Goal: Transaction & Acquisition: Purchase product/service

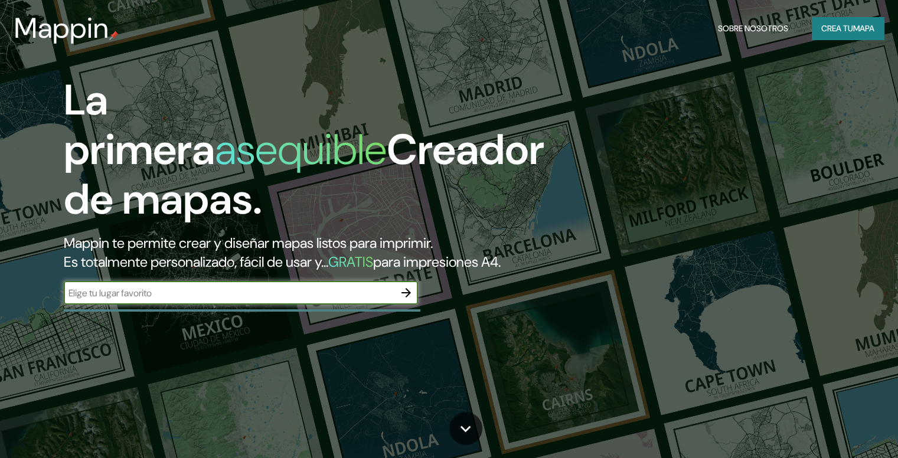
click at [335, 305] on div "​" at bounding box center [241, 293] width 354 height 24
type input "sierra gorda"
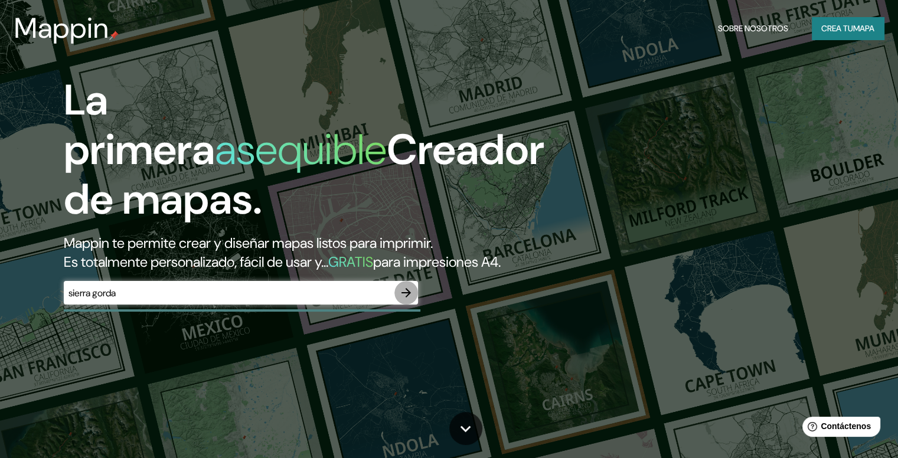
click at [405, 297] on icon "button" at bounding box center [405, 292] width 9 height 9
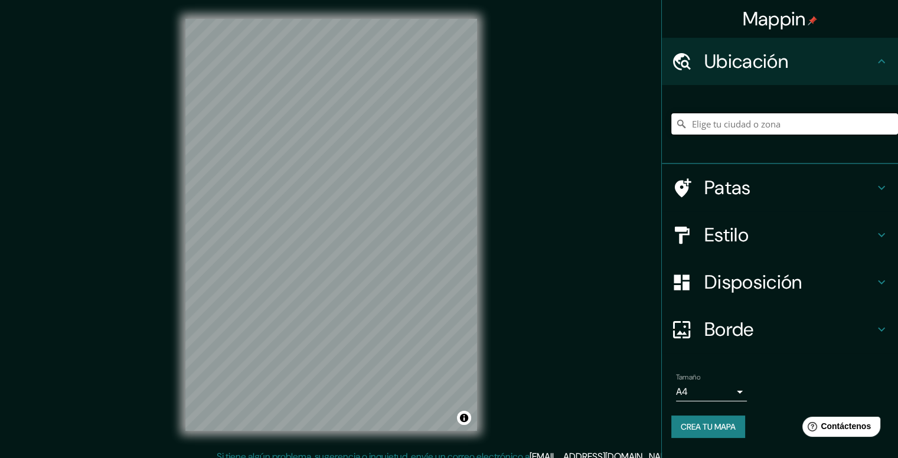
click at [727, 117] on input "Elige tu ciudad o zona" at bounding box center [784, 123] width 227 height 21
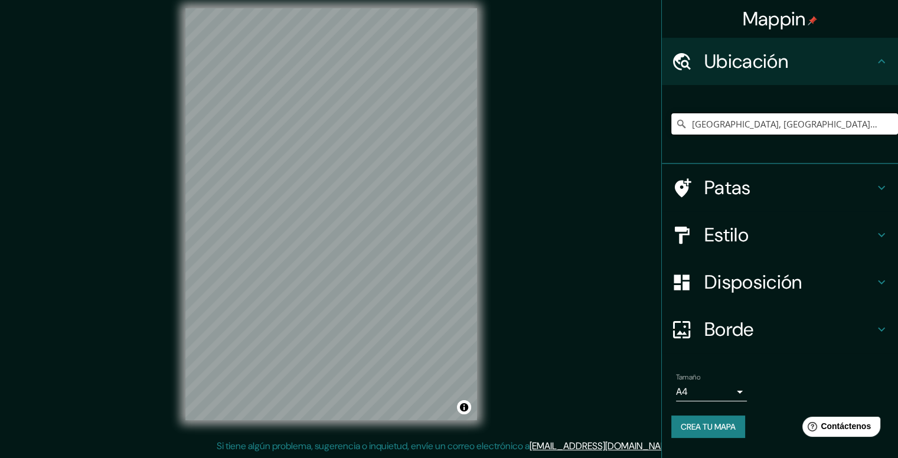
type input "[GEOGRAPHIC_DATA], [GEOGRAPHIC_DATA], [GEOGRAPHIC_DATA]"
click at [751, 191] on h4 "Patas" at bounding box center [789, 188] width 170 height 24
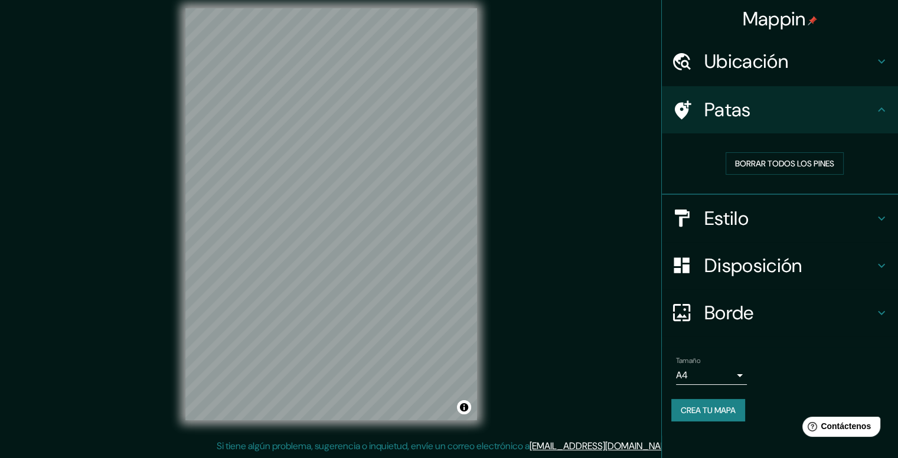
click at [699, 110] on div at bounding box center [687, 110] width 33 height 21
click at [685, 107] on icon at bounding box center [683, 109] width 17 height 19
click at [810, 160] on font "Borrar todos los pines" at bounding box center [784, 163] width 99 height 11
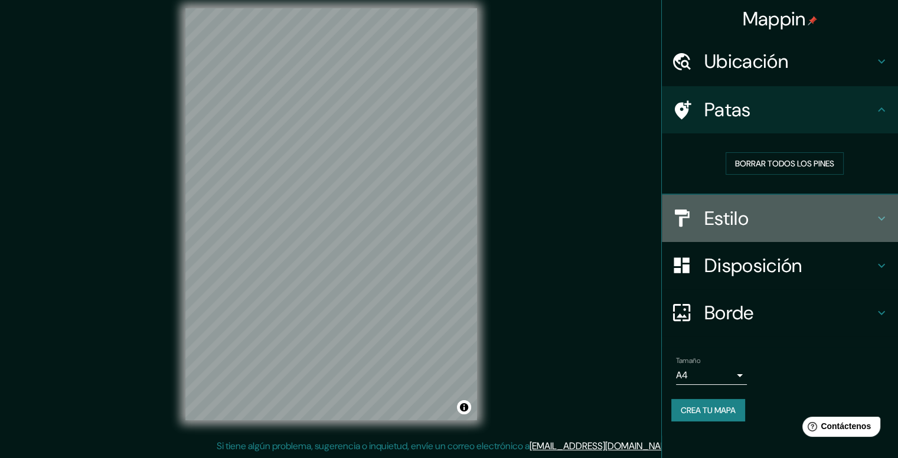
click at [744, 210] on font "Estilo" at bounding box center [726, 218] width 44 height 25
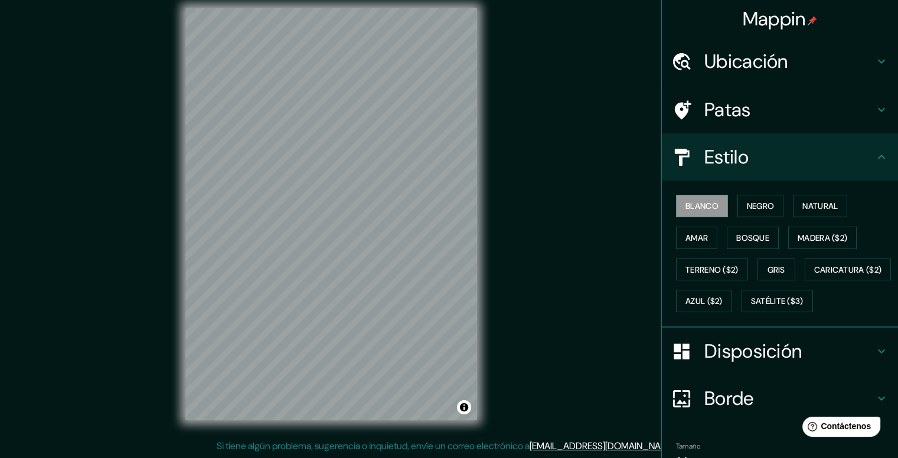
click at [747, 210] on font "Negro" at bounding box center [761, 206] width 28 height 11
click at [704, 211] on font "Blanco" at bounding box center [701, 206] width 33 height 11
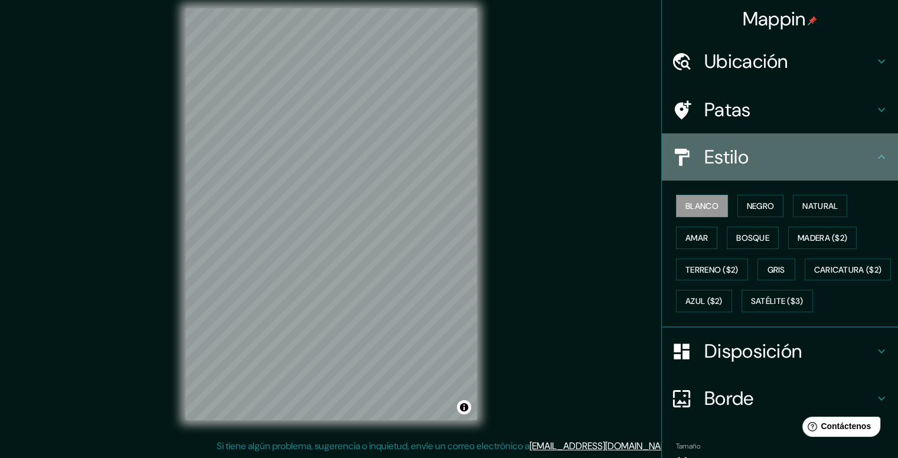
click at [727, 148] on font "Estilo" at bounding box center [726, 157] width 44 height 25
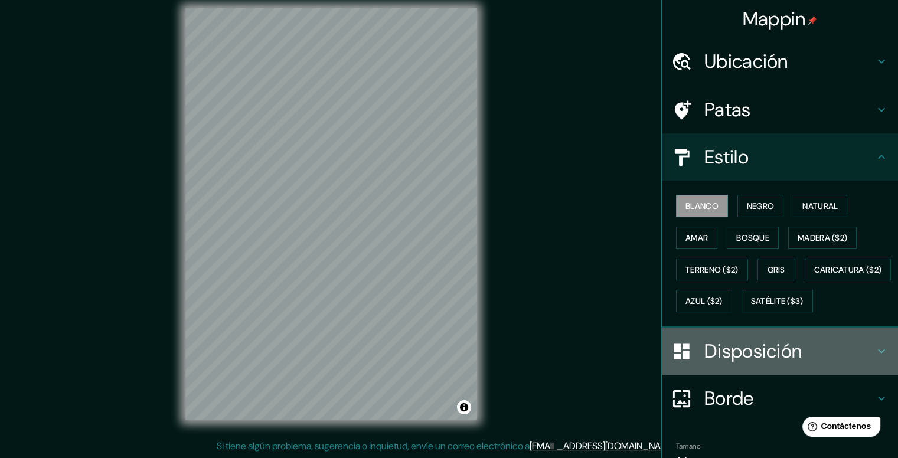
drag, startPoint x: 708, startPoint y: 394, endPoint x: 707, endPoint y: 383, distance: 11.2
click at [707, 375] on div "Disposición" at bounding box center [780, 351] width 236 height 47
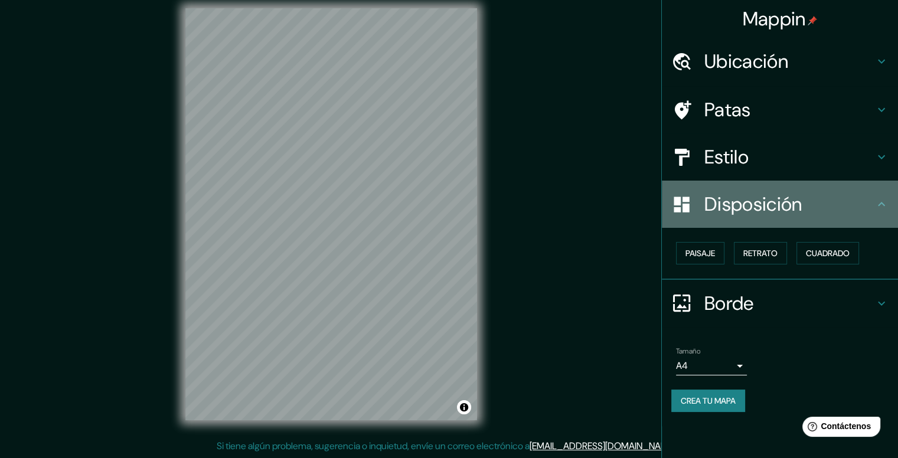
drag, startPoint x: 743, startPoint y: 215, endPoint x: 746, endPoint y: 228, distance: 13.3
click at [745, 219] on div "Disposición" at bounding box center [780, 204] width 236 height 47
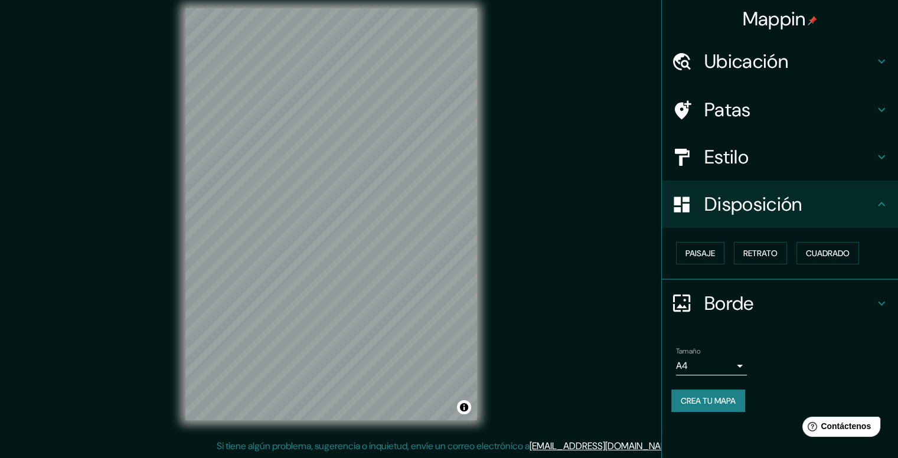
scroll to position [0, 0]
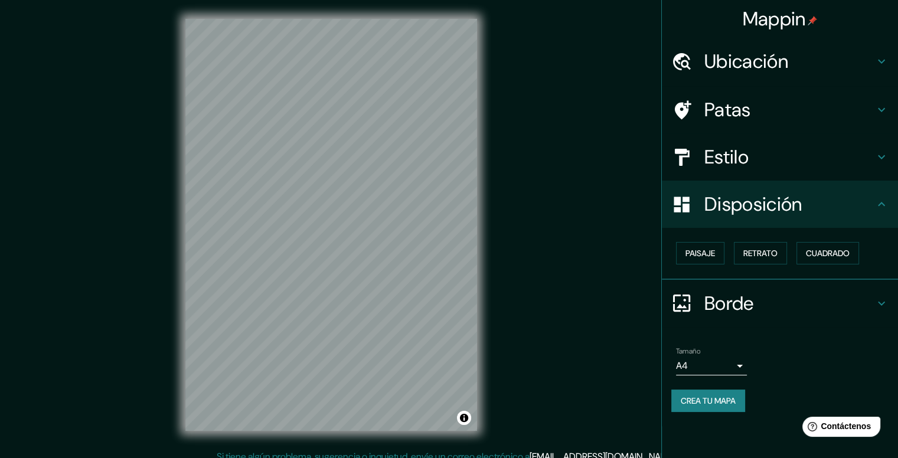
click at [738, 63] on font "Ubicación" at bounding box center [746, 61] width 84 height 25
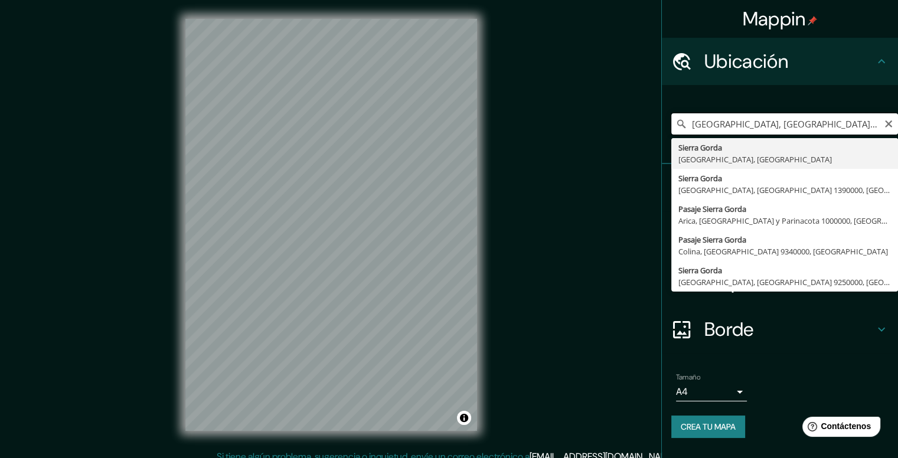
click at [766, 126] on input "[GEOGRAPHIC_DATA], [GEOGRAPHIC_DATA], [GEOGRAPHIC_DATA]" at bounding box center [784, 123] width 227 height 21
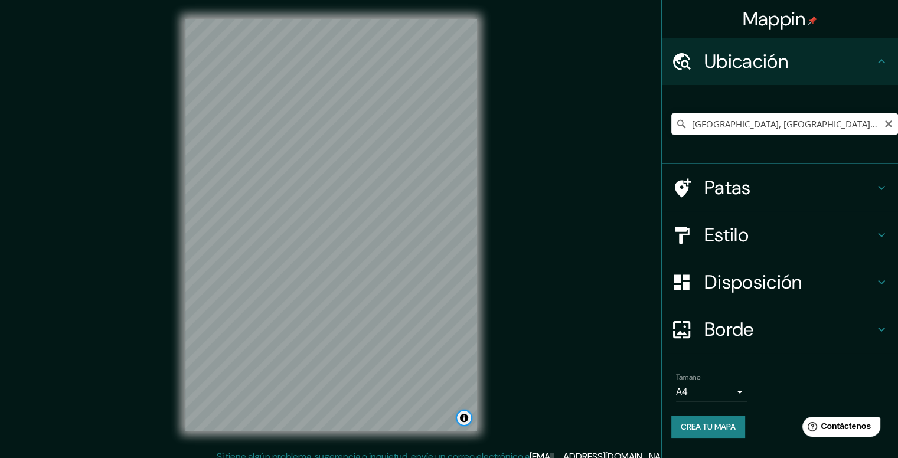
click at [467, 423] on button "Activar o desactivar atribución" at bounding box center [464, 418] width 14 height 14
click at [466, 423] on button "Activar o desactivar atribución" at bounding box center [464, 418] width 14 height 14
click at [737, 189] on font "Patas" at bounding box center [727, 187] width 47 height 25
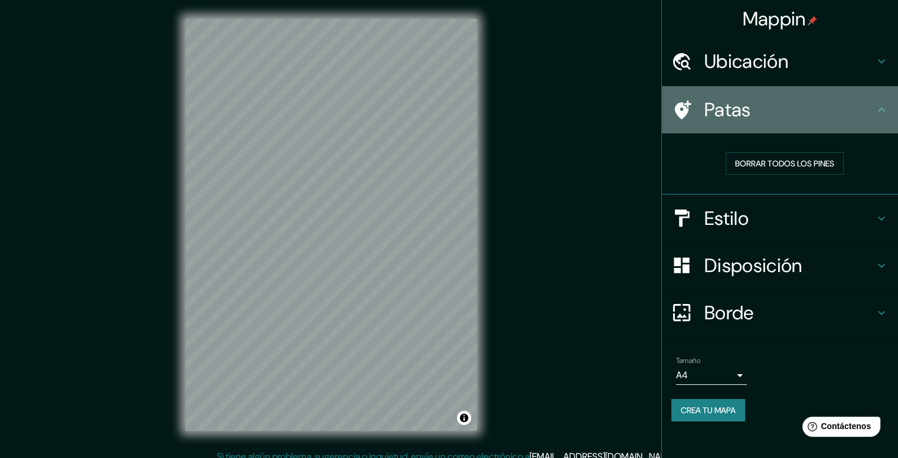
click at [796, 109] on h4 "Patas" at bounding box center [789, 110] width 170 height 24
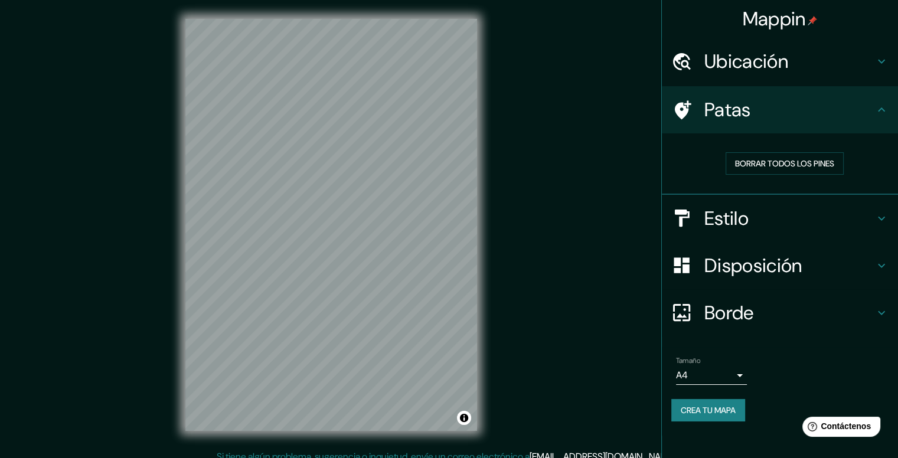
click at [767, 68] on font "Ubicación" at bounding box center [746, 61] width 84 height 25
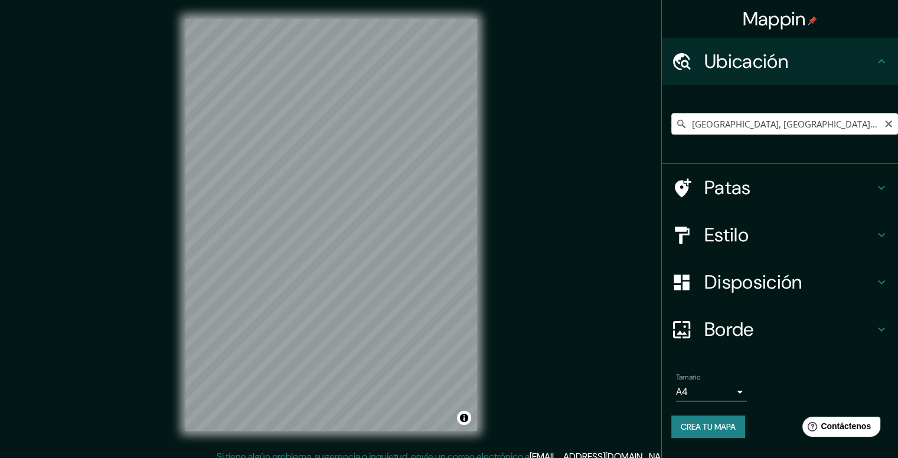
click at [869, 122] on input "[GEOGRAPHIC_DATA], [GEOGRAPHIC_DATA], [GEOGRAPHIC_DATA]" at bounding box center [784, 123] width 227 height 21
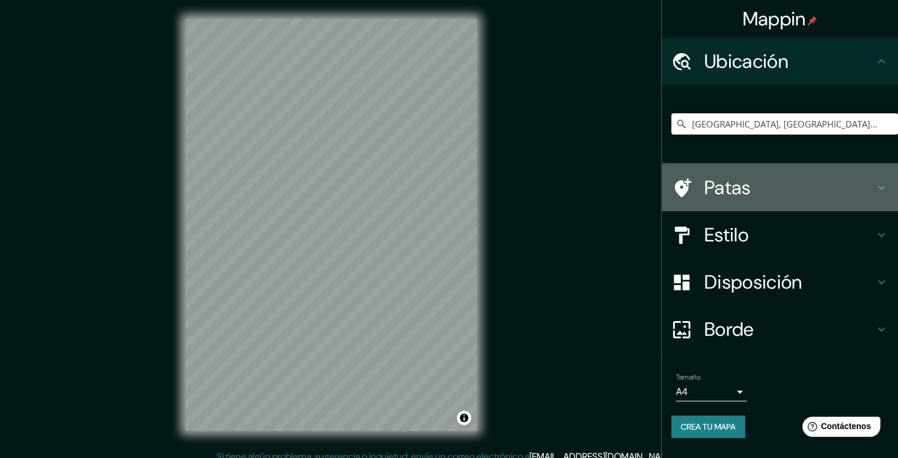
click at [769, 185] on h4 "Patas" at bounding box center [789, 188] width 170 height 24
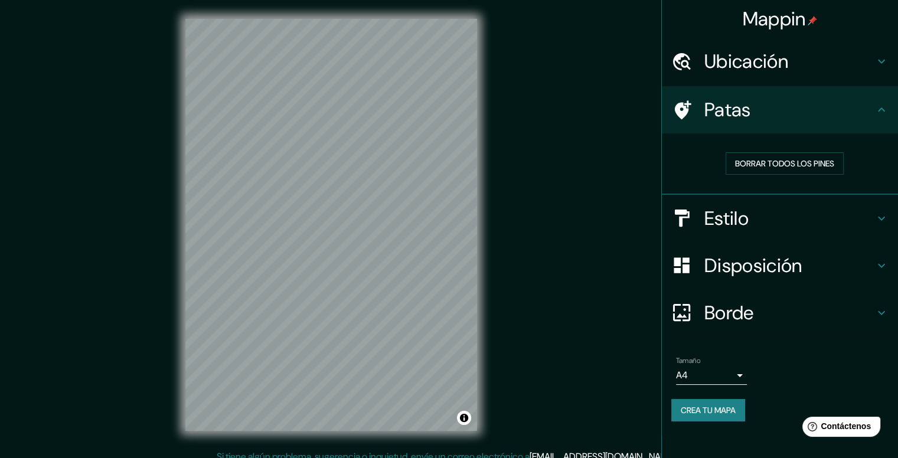
click at [678, 108] on icon at bounding box center [683, 109] width 17 height 19
click at [689, 102] on icon at bounding box center [681, 110] width 21 height 21
click at [359, 225] on div "Mappin Ubicación [GEOGRAPHIC_DATA], [GEOGRAPHIC_DATA], [GEOGRAPHIC_DATA] Patas …" at bounding box center [449, 234] width 898 height 469
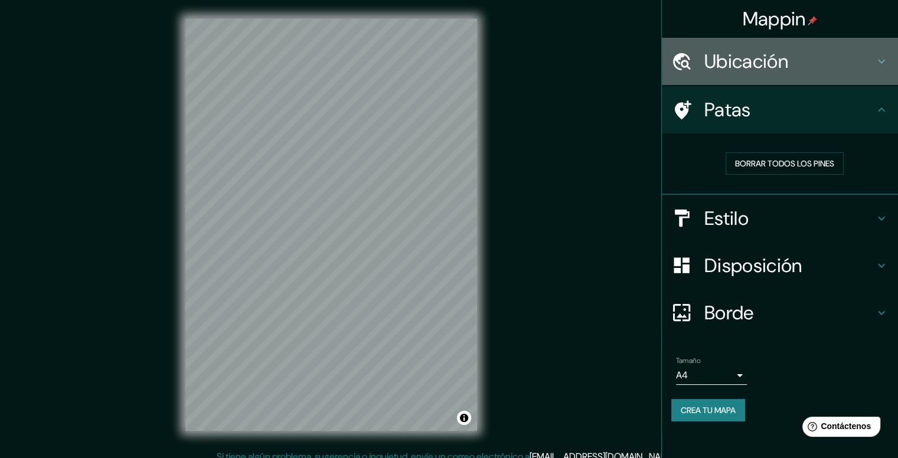
drag, startPoint x: 831, startPoint y: 59, endPoint x: 838, endPoint y: 54, distance: 8.9
click at [829, 59] on h4 "Ubicación" at bounding box center [789, 62] width 170 height 24
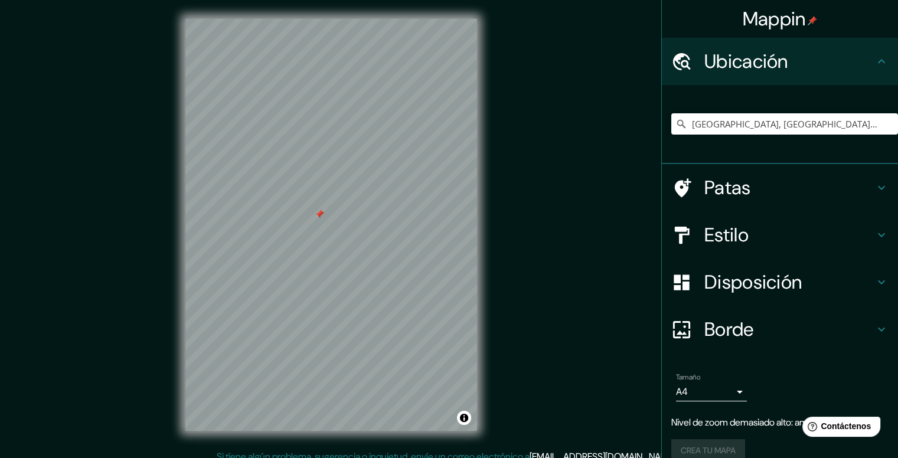
scroll to position [17, 0]
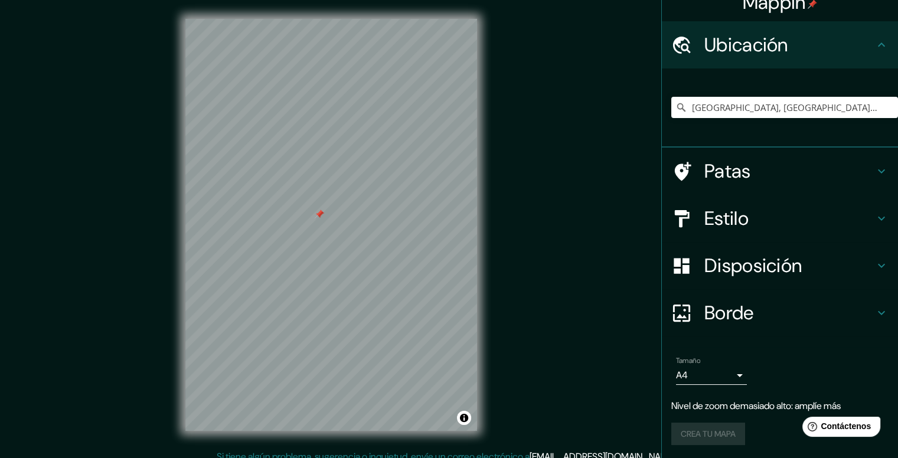
click at [750, 167] on h4 "Patas" at bounding box center [789, 171] width 170 height 24
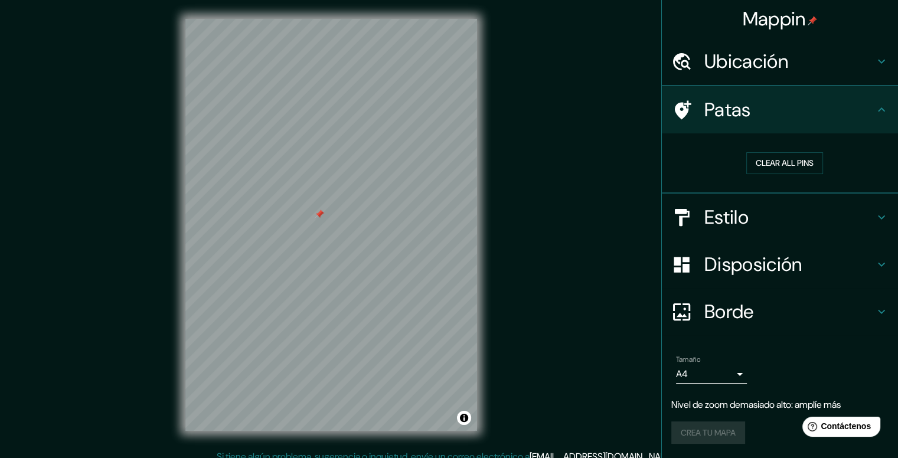
scroll to position [0, 0]
click at [757, 215] on h4 "Estilo" at bounding box center [789, 219] width 170 height 24
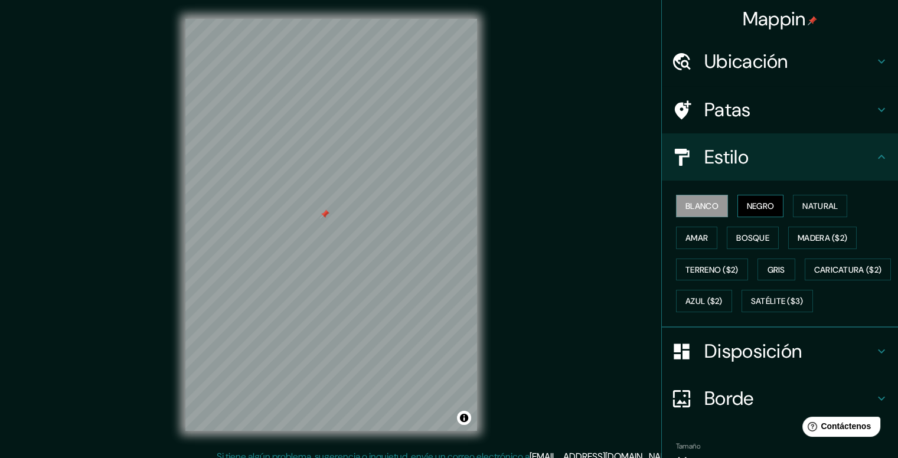
click at [764, 202] on font "Negro" at bounding box center [761, 206] width 28 height 11
click at [823, 233] on font "Madera ($2)" at bounding box center [822, 238] width 50 height 11
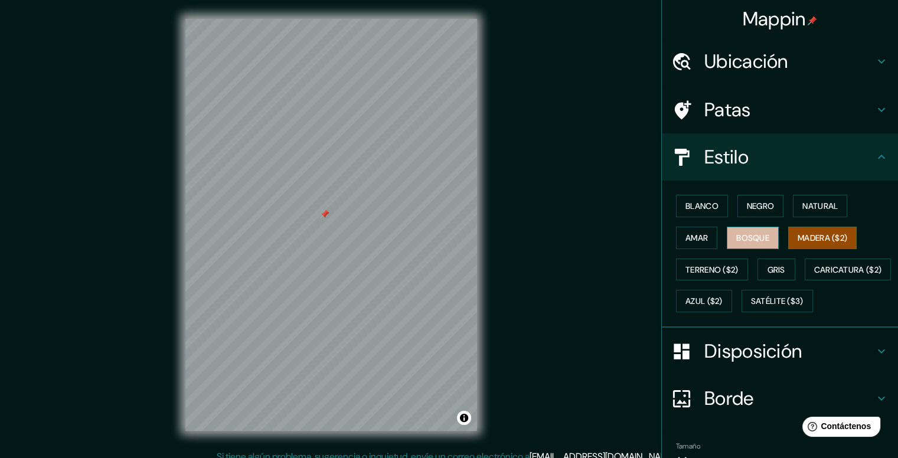
click at [750, 233] on font "Bosque" at bounding box center [752, 238] width 33 height 11
click at [691, 234] on font "Amar" at bounding box center [696, 238] width 22 height 11
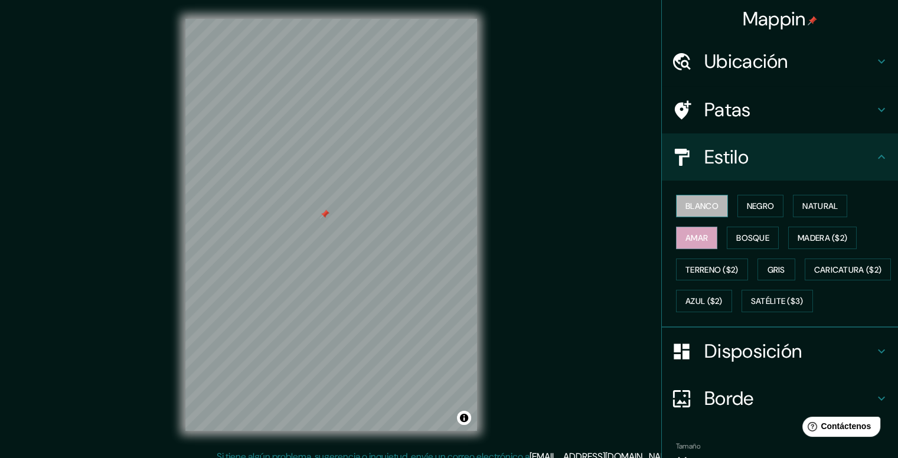
click at [691, 204] on font "Blanco" at bounding box center [701, 206] width 33 height 11
click at [700, 242] on button "Amar" at bounding box center [696, 238] width 41 height 22
click at [694, 207] on font "Blanco" at bounding box center [701, 206] width 33 height 11
click at [747, 201] on font "Negro" at bounding box center [761, 206] width 28 height 11
drag, startPoint x: 702, startPoint y: 206, endPoint x: 708, endPoint y: 203, distance: 7.1
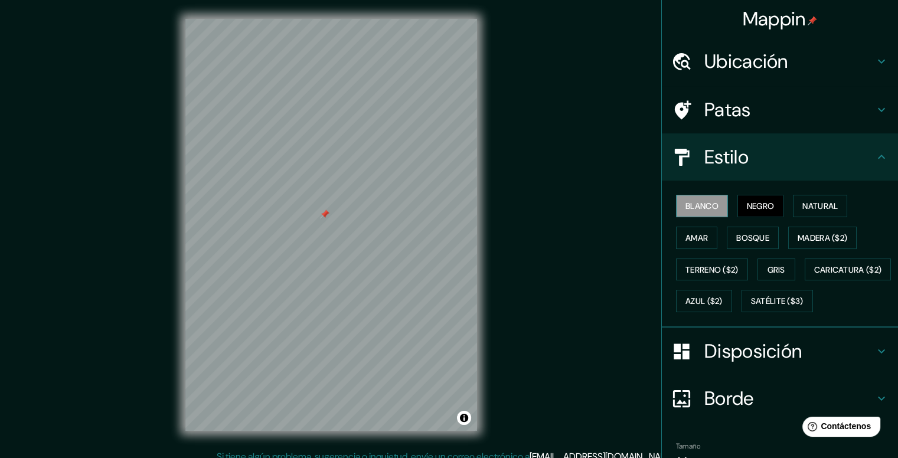
click at [696, 207] on font "Blanco" at bounding box center [701, 206] width 33 height 11
click at [740, 122] on div "Patas" at bounding box center [780, 109] width 236 height 47
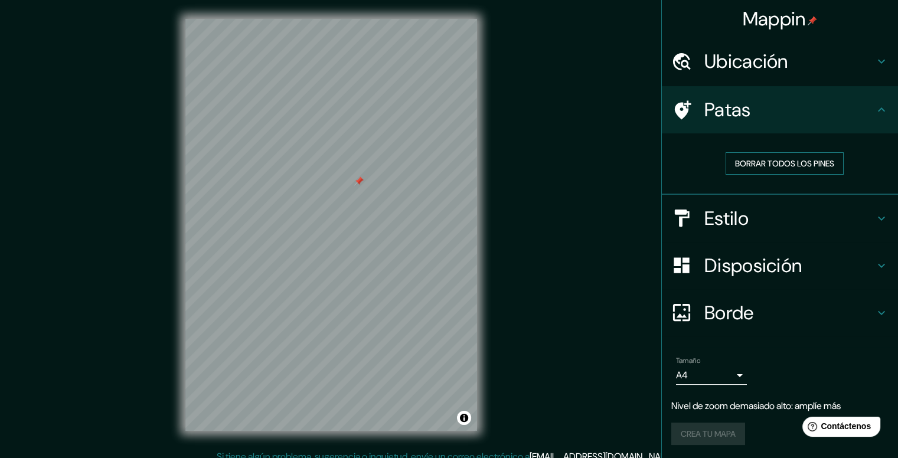
click at [751, 158] on font "Borrar todos los pines" at bounding box center [784, 163] width 99 height 11
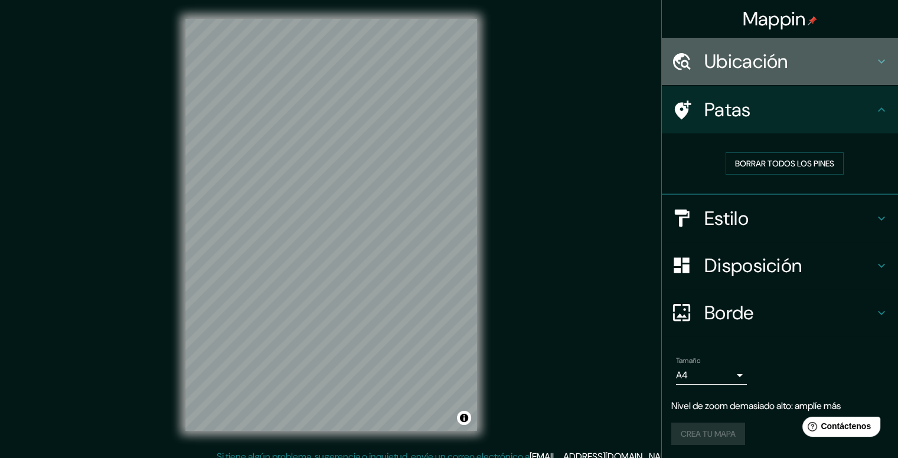
click at [712, 71] on font "Ubicación" at bounding box center [746, 61] width 84 height 25
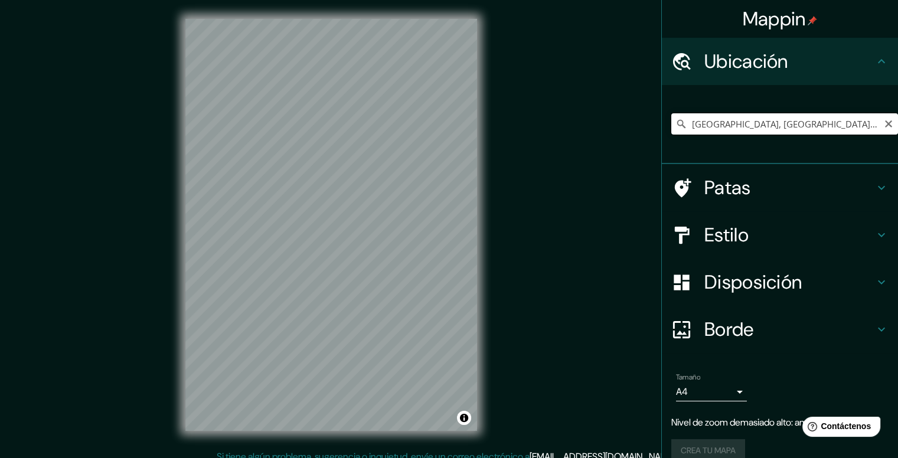
click at [852, 121] on input "[GEOGRAPHIC_DATA], [GEOGRAPHIC_DATA], [GEOGRAPHIC_DATA]" at bounding box center [784, 123] width 227 height 21
click at [856, 122] on input "[GEOGRAPHIC_DATA], [GEOGRAPHIC_DATA], [GEOGRAPHIC_DATA]" at bounding box center [784, 123] width 227 height 21
click at [859, 123] on input "[GEOGRAPHIC_DATA], [GEOGRAPHIC_DATA], [GEOGRAPHIC_DATA]" at bounding box center [784, 123] width 227 height 21
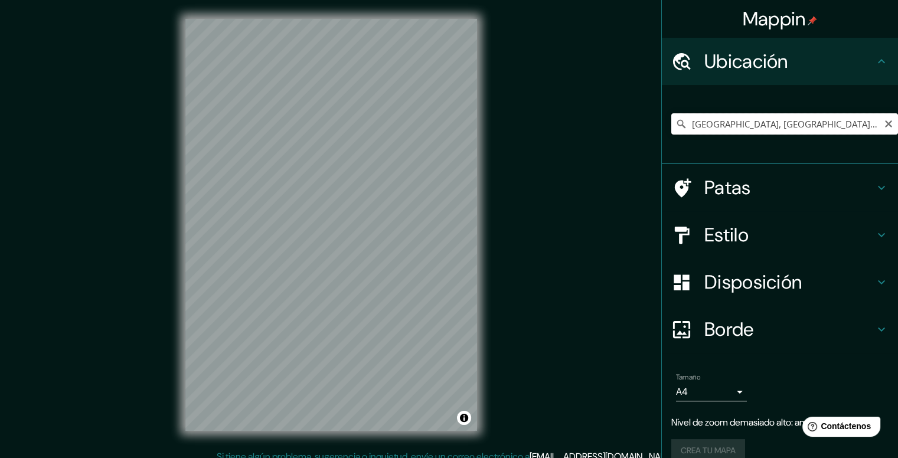
click at [860, 123] on input "[GEOGRAPHIC_DATA], [GEOGRAPHIC_DATA], [GEOGRAPHIC_DATA]" at bounding box center [784, 123] width 227 height 21
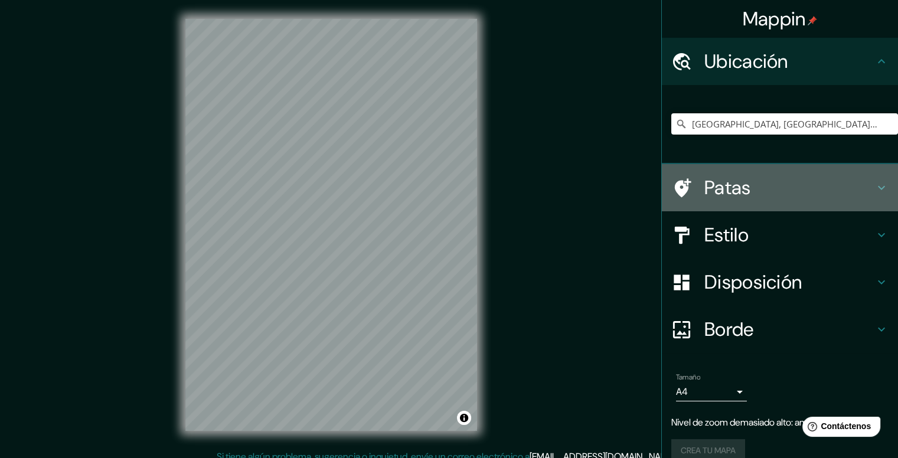
click at [727, 192] on font "Patas" at bounding box center [727, 187] width 47 height 25
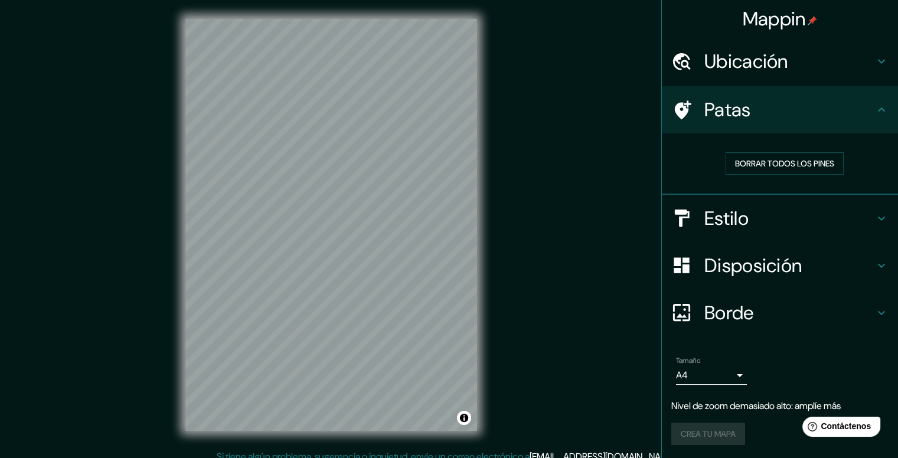
click at [685, 112] on icon at bounding box center [683, 109] width 17 height 19
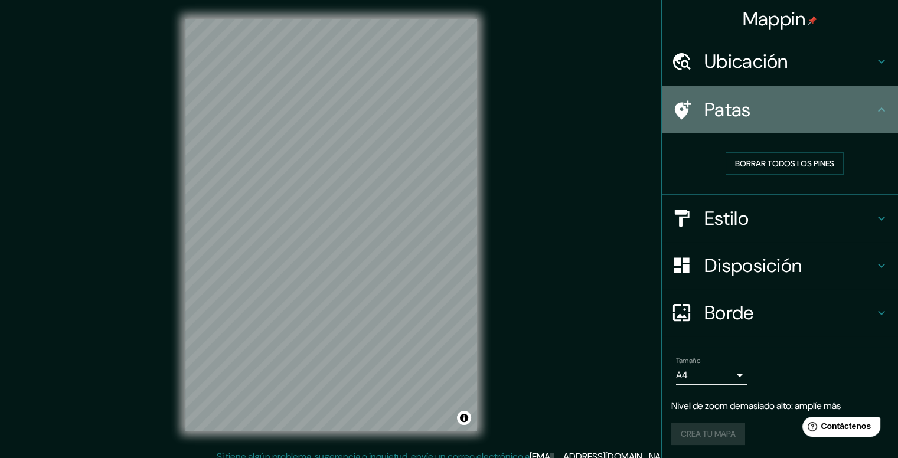
click at [685, 112] on icon at bounding box center [683, 109] width 17 height 19
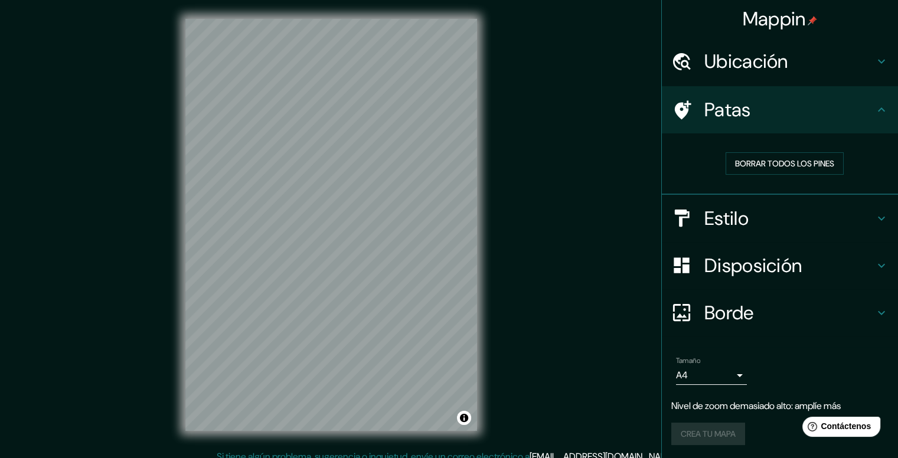
click at [685, 112] on icon at bounding box center [683, 109] width 17 height 19
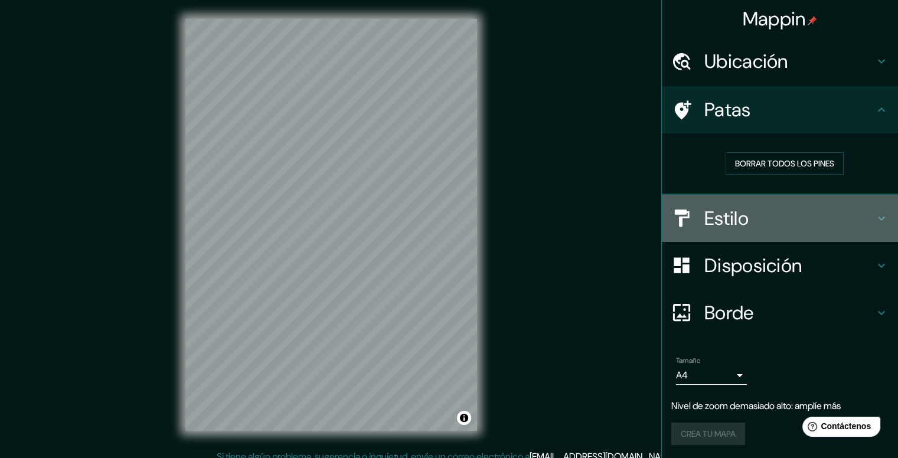
click at [705, 201] on div "Estilo" at bounding box center [780, 218] width 236 height 47
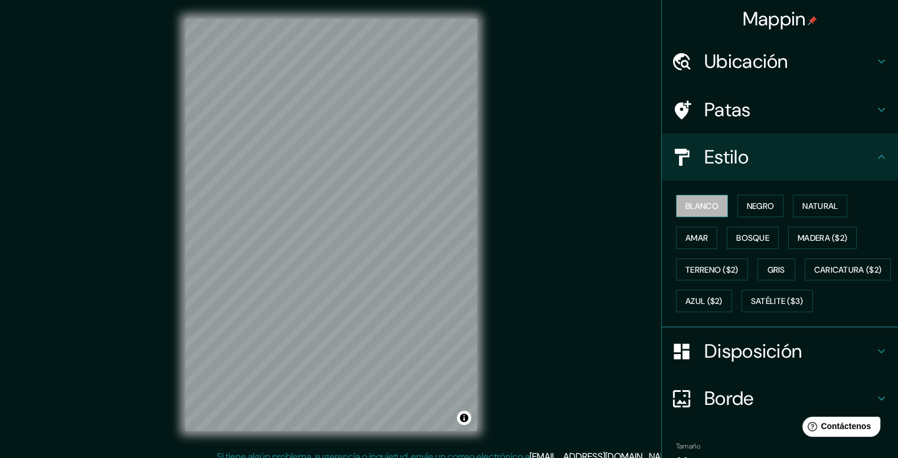
drag, startPoint x: 696, startPoint y: 208, endPoint x: 699, endPoint y: 201, distance: 7.5
click at [696, 207] on font "Blanco" at bounding box center [701, 206] width 33 height 11
click at [724, 149] on font "Estilo" at bounding box center [726, 157] width 44 height 25
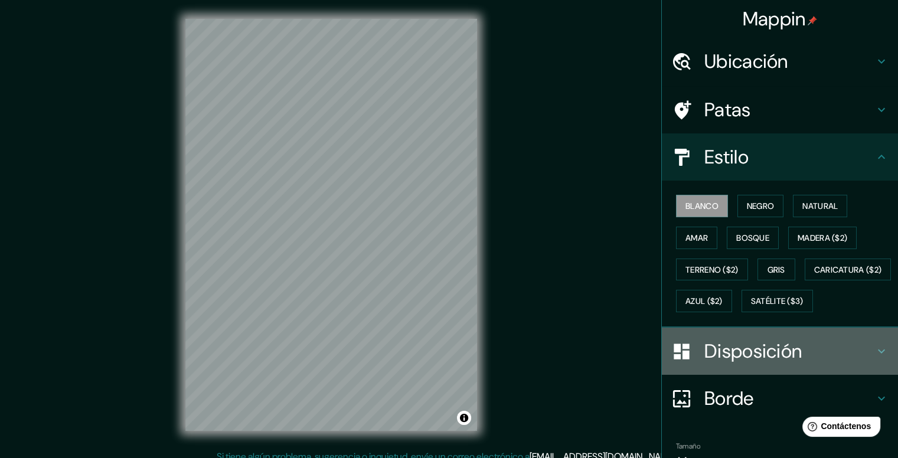
click at [735, 364] on font "Disposición" at bounding box center [752, 351] width 97 height 25
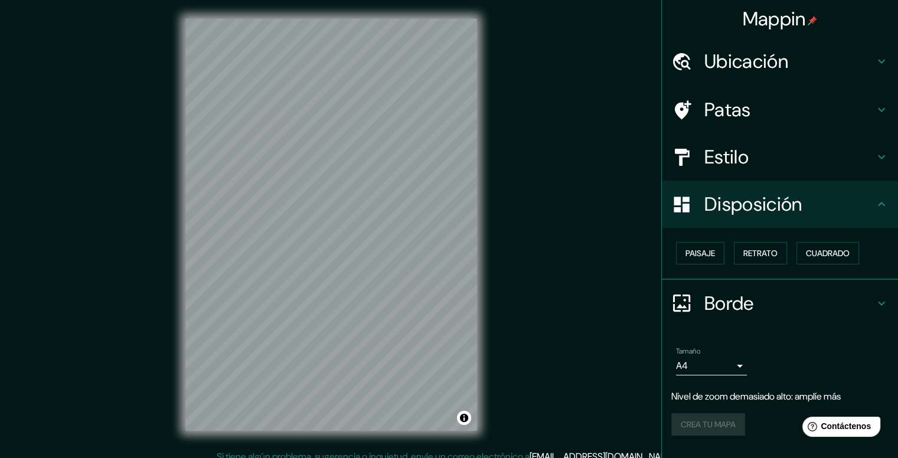
click at [728, 292] on font "Borde" at bounding box center [729, 303] width 50 height 25
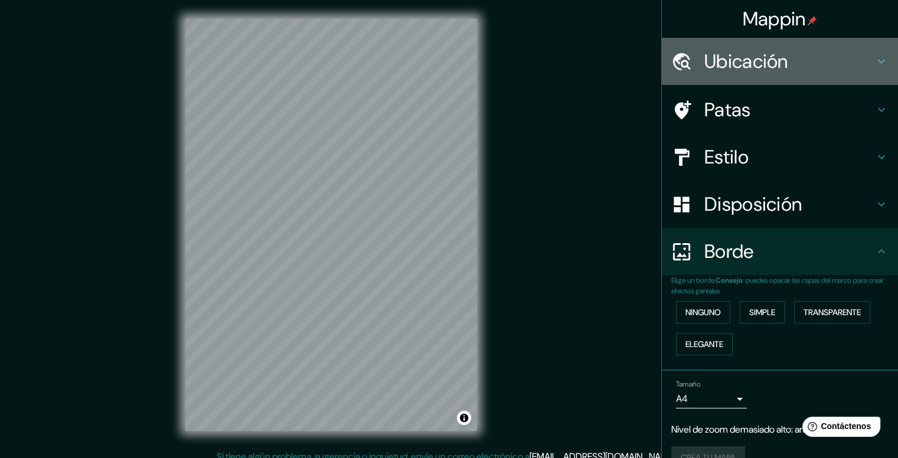
click at [749, 41] on div "Ubicación" at bounding box center [780, 61] width 236 height 47
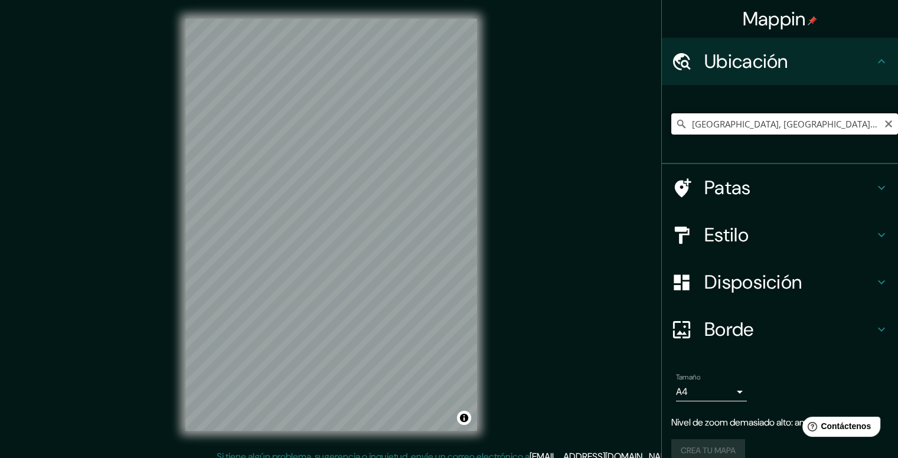
click at [872, 122] on input "[GEOGRAPHIC_DATA], [GEOGRAPHIC_DATA], [GEOGRAPHIC_DATA]" at bounding box center [784, 123] width 227 height 21
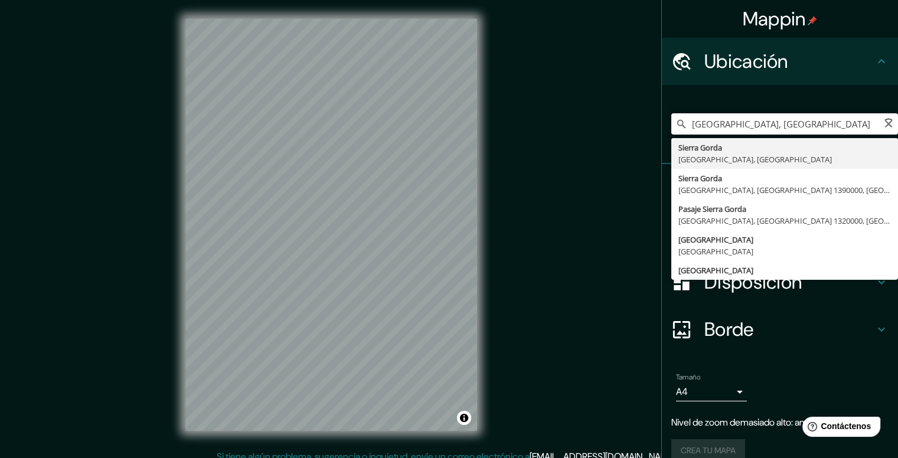
type input "[GEOGRAPHIC_DATA], [GEOGRAPHIC_DATA], [GEOGRAPHIC_DATA]"
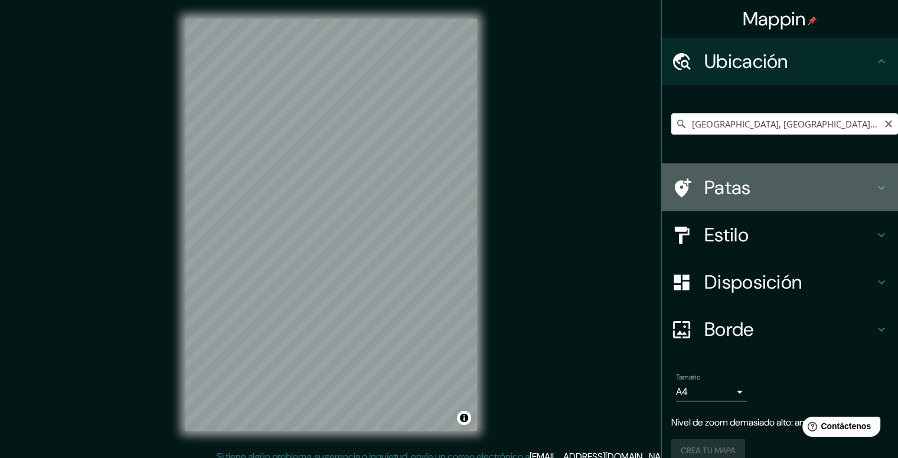
click at [704, 175] on font "Patas" at bounding box center [727, 187] width 47 height 25
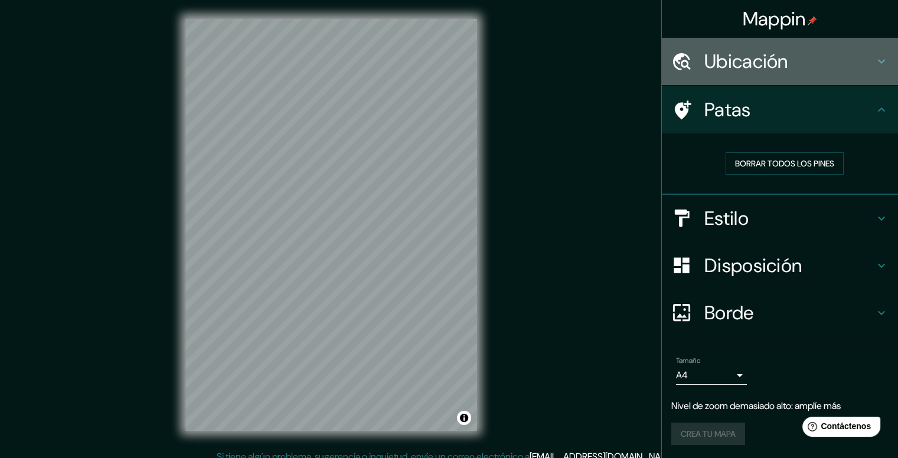
click at [713, 59] on font "Ubicación" at bounding box center [746, 61] width 84 height 25
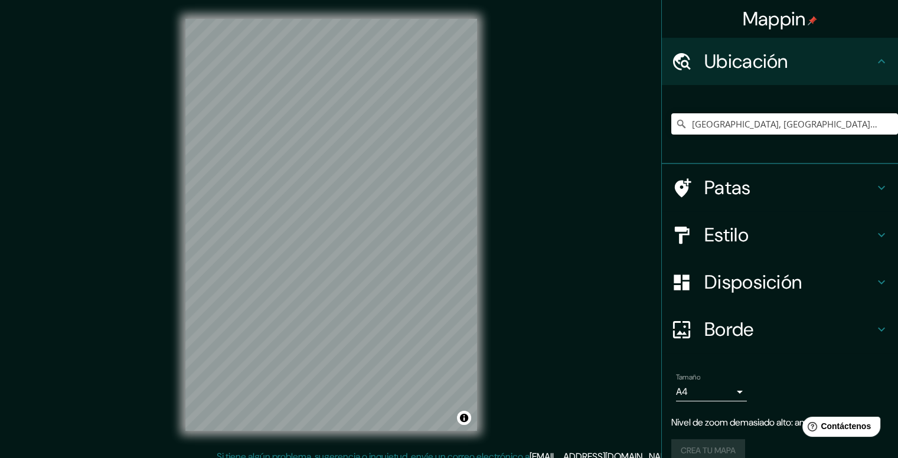
click at [761, 136] on div "[GEOGRAPHIC_DATA], [GEOGRAPHIC_DATA], [GEOGRAPHIC_DATA]" at bounding box center [784, 123] width 227 height 59
click at [760, 127] on input "[GEOGRAPHIC_DATA], [GEOGRAPHIC_DATA], [GEOGRAPHIC_DATA]" at bounding box center [784, 123] width 227 height 21
drag, startPoint x: 392, startPoint y: 191, endPoint x: 388, endPoint y: 175, distance: 16.3
click at [388, 175] on div at bounding box center [388, 171] width 9 height 9
click at [679, 187] on icon at bounding box center [681, 188] width 21 height 21
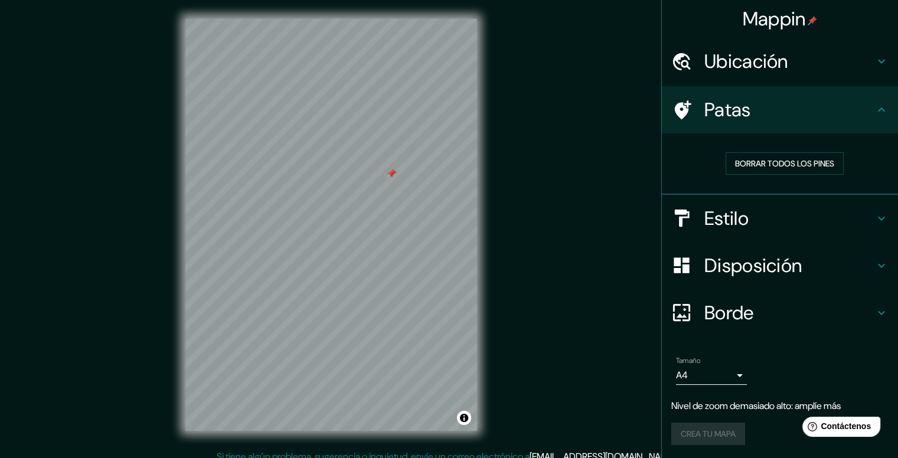
click at [735, 213] on font "Estilo" at bounding box center [726, 218] width 44 height 25
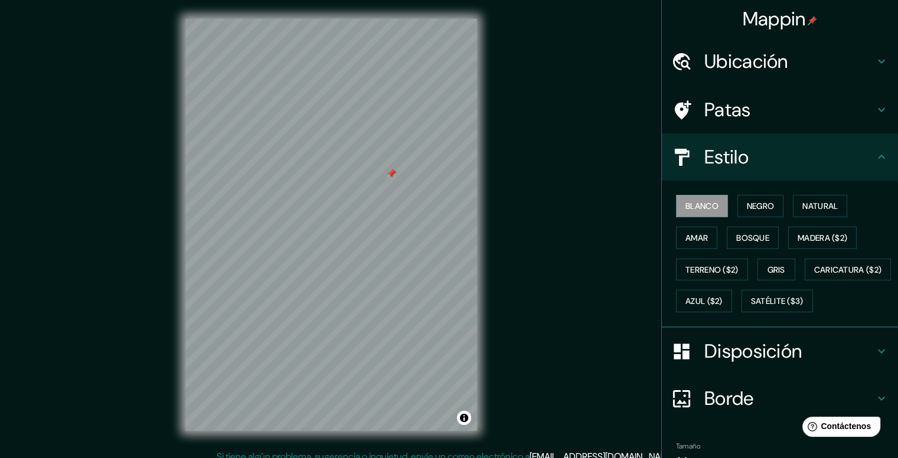
click at [574, 301] on div "Mappin Ubicación [GEOGRAPHIC_DATA], [GEOGRAPHIC_DATA], [GEOGRAPHIC_DATA] Patas …" at bounding box center [449, 234] width 898 height 469
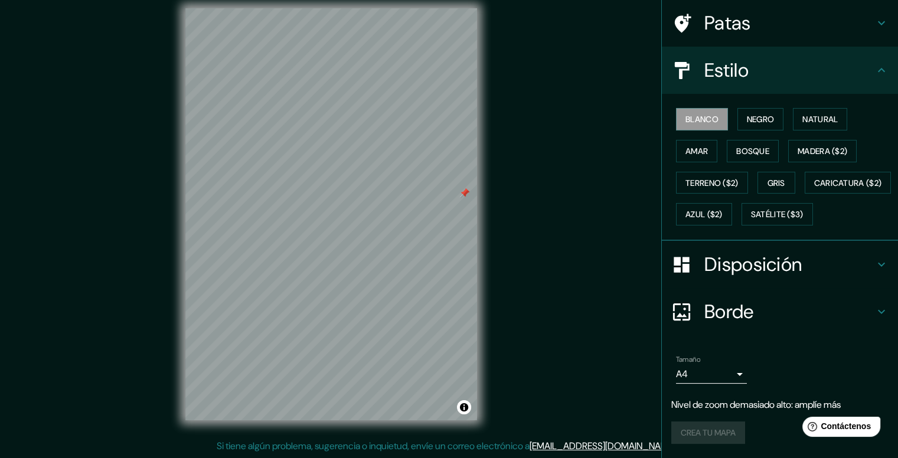
scroll to position [92, 0]
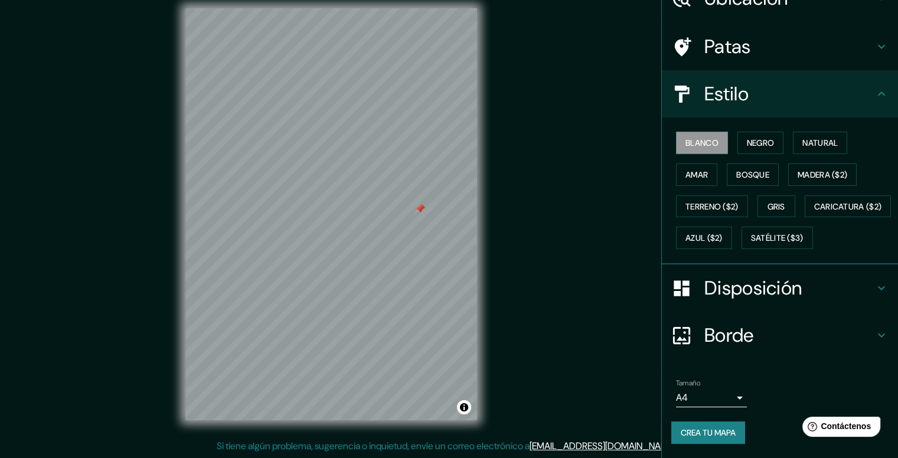
drag, startPoint x: 463, startPoint y: 197, endPoint x: 416, endPoint y: 213, distance: 49.5
click at [416, 213] on div at bounding box center [419, 208] width 9 height 9
click at [718, 385] on div "Tamaño A4 single" at bounding box center [711, 393] width 71 height 28
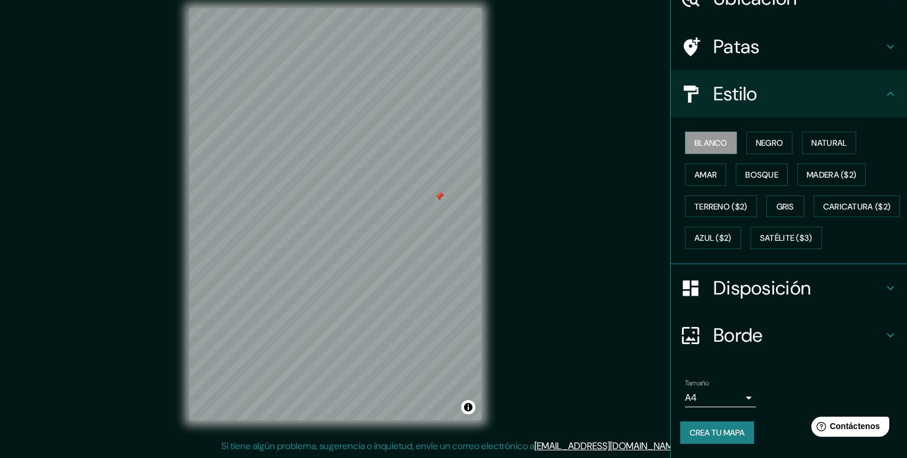
click at [718, 392] on body "Mappin Ubicación [GEOGRAPHIC_DATA], [GEOGRAPHIC_DATA], [GEOGRAPHIC_DATA] Patas …" at bounding box center [453, 218] width 907 height 458
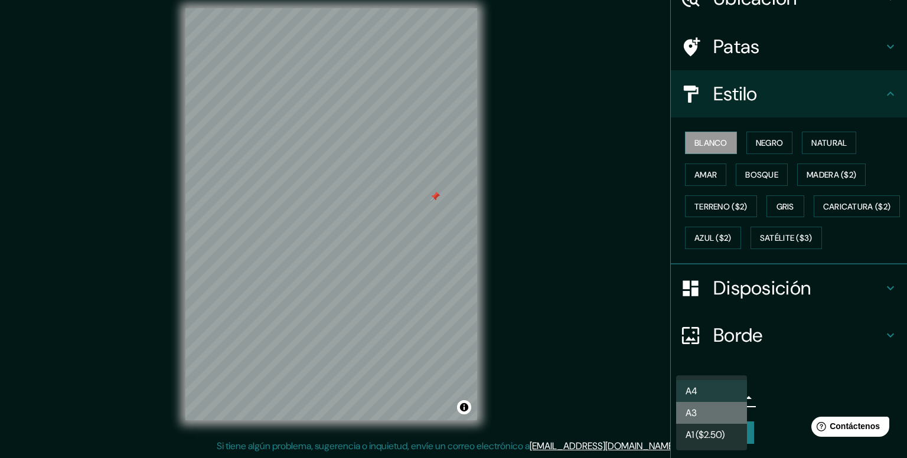
click at [725, 411] on li "A3" at bounding box center [711, 413] width 71 height 22
type input "a4"
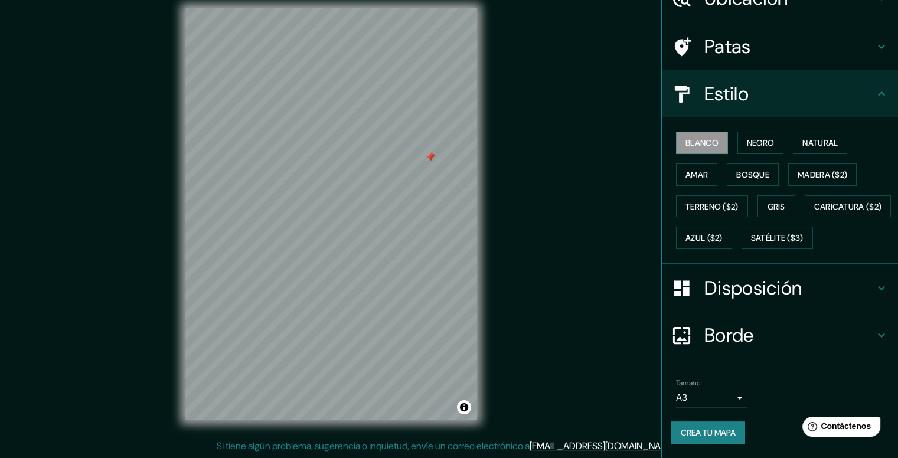
click at [735, 298] on font "Disposición" at bounding box center [752, 288] width 97 height 25
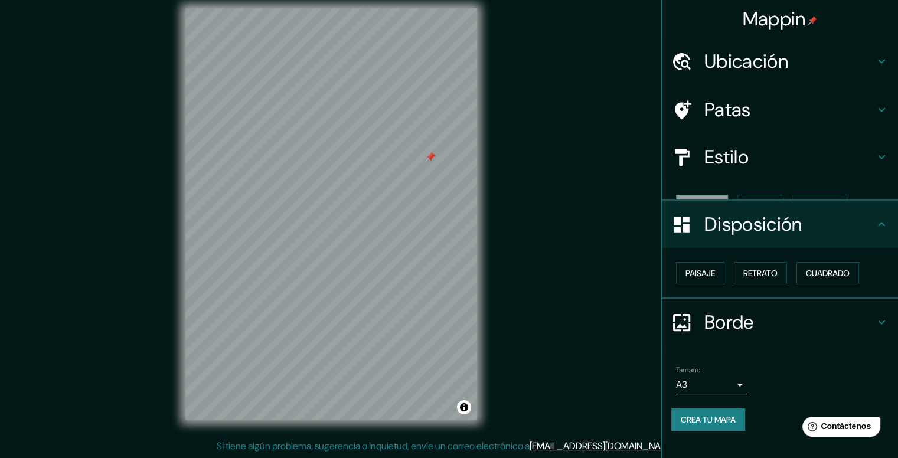
scroll to position [0, 0]
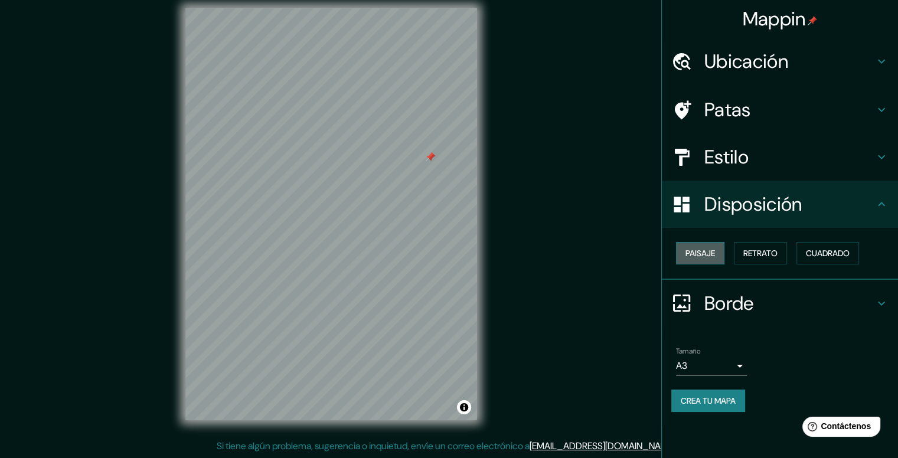
click at [701, 253] on font "Paisaje" at bounding box center [700, 253] width 30 height 11
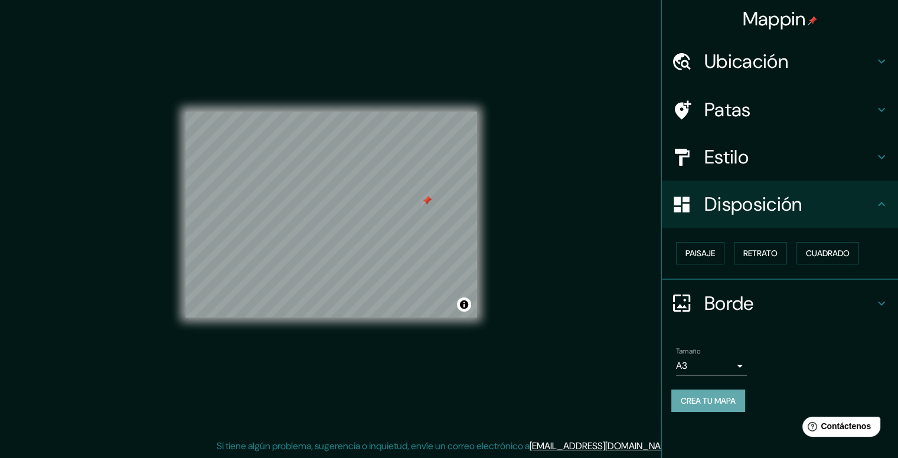
click at [731, 401] on font "Crea tu mapa" at bounding box center [708, 400] width 55 height 11
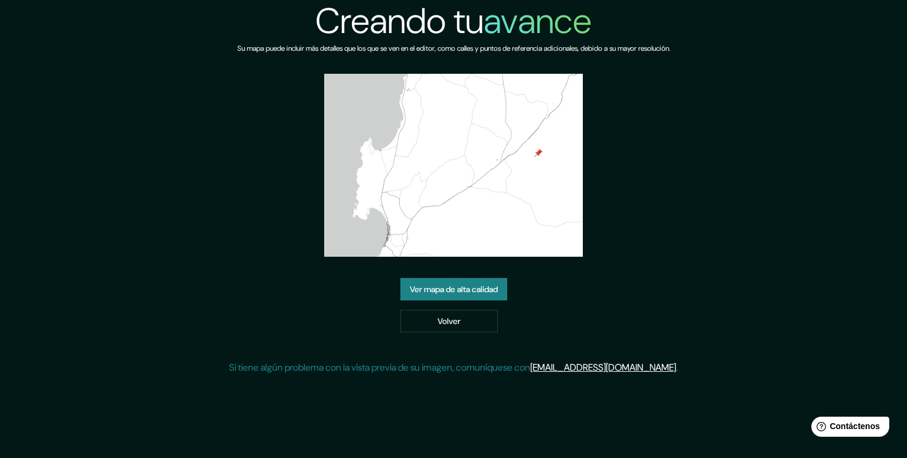
click at [483, 192] on img at bounding box center [453, 165] width 259 height 183
click at [470, 293] on font "Ver mapa de alta calidad" at bounding box center [454, 289] width 88 height 11
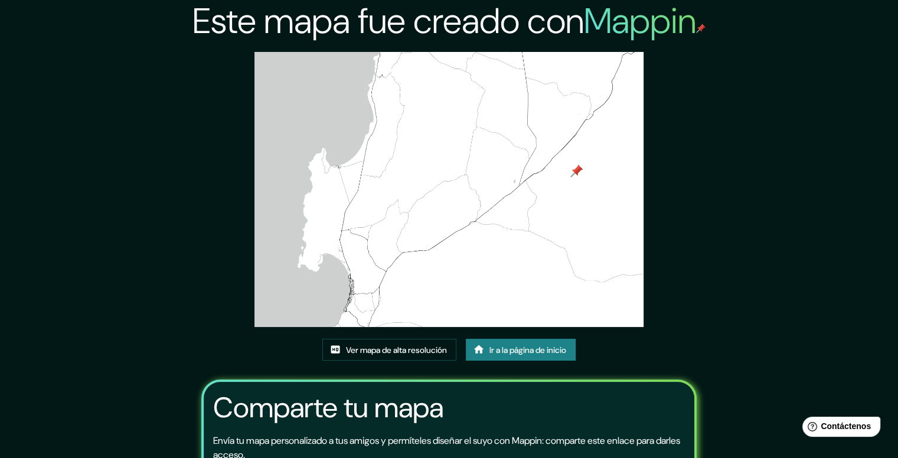
click at [460, 201] on img at bounding box center [448, 189] width 389 height 275
drag, startPoint x: 632, startPoint y: 32, endPoint x: 624, endPoint y: 42, distance: 12.6
click at [624, 42] on font "Mappin" at bounding box center [640, 21] width 112 height 47
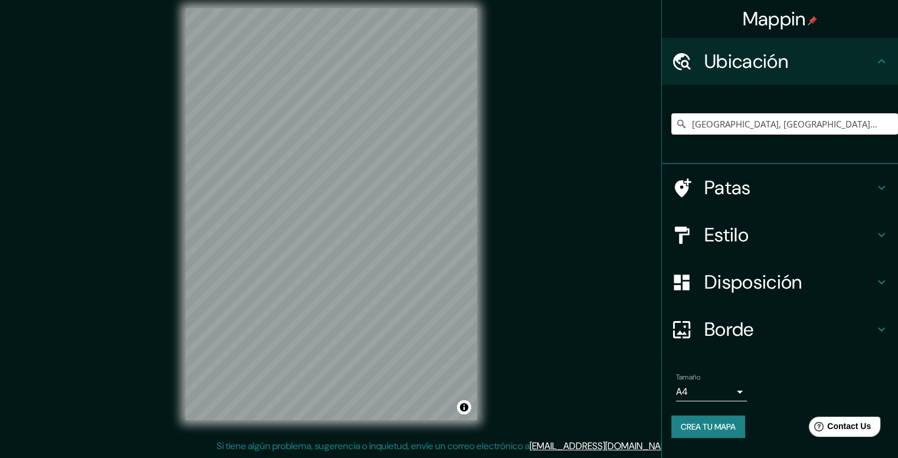
click at [761, 233] on h4 "Estilo" at bounding box center [789, 235] width 170 height 24
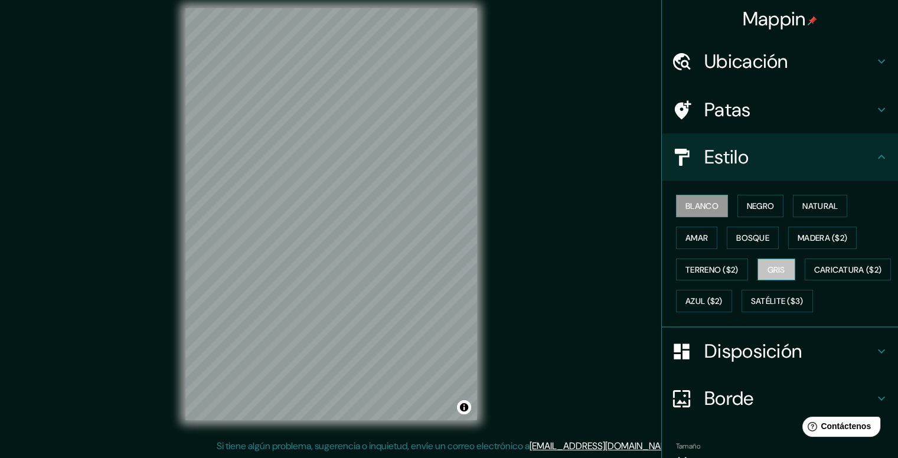
click at [779, 267] on button "Gris" at bounding box center [776, 270] width 38 height 22
click at [755, 246] on button "Bosque" at bounding box center [753, 238] width 52 height 22
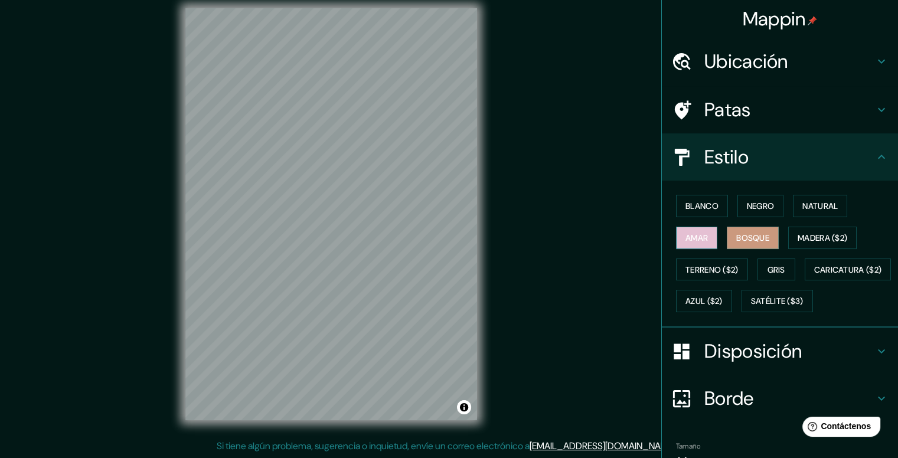
click at [704, 240] on button "Amar" at bounding box center [696, 238] width 41 height 22
click at [700, 201] on font "Blanco" at bounding box center [701, 206] width 33 height 11
click at [757, 201] on font "Negro" at bounding box center [761, 206] width 28 height 11
click at [794, 148] on h4 "Estilo" at bounding box center [789, 157] width 170 height 24
click at [784, 113] on h4 "Patas" at bounding box center [789, 110] width 170 height 24
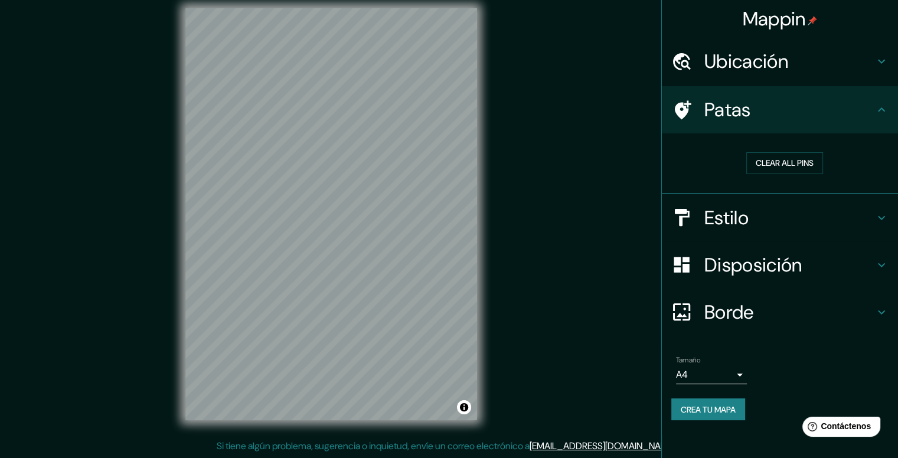
click at [764, 307] on h4 "Borde" at bounding box center [789, 312] width 170 height 24
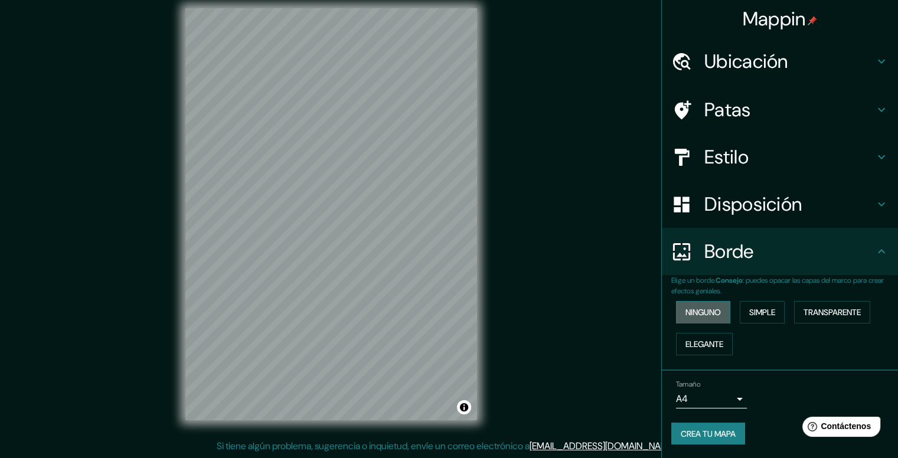
click at [704, 308] on font "Ninguno" at bounding box center [702, 312] width 35 height 11
drag, startPoint x: 765, startPoint y: 314, endPoint x: 830, endPoint y: 309, distance: 65.7
click at [766, 315] on font "Simple" at bounding box center [762, 312] width 26 height 11
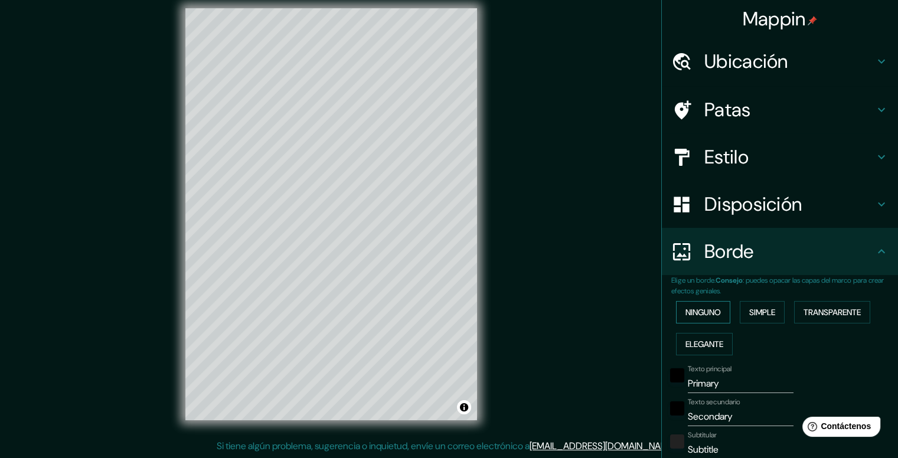
click at [716, 310] on button "Ninguno" at bounding box center [703, 312] width 54 height 22
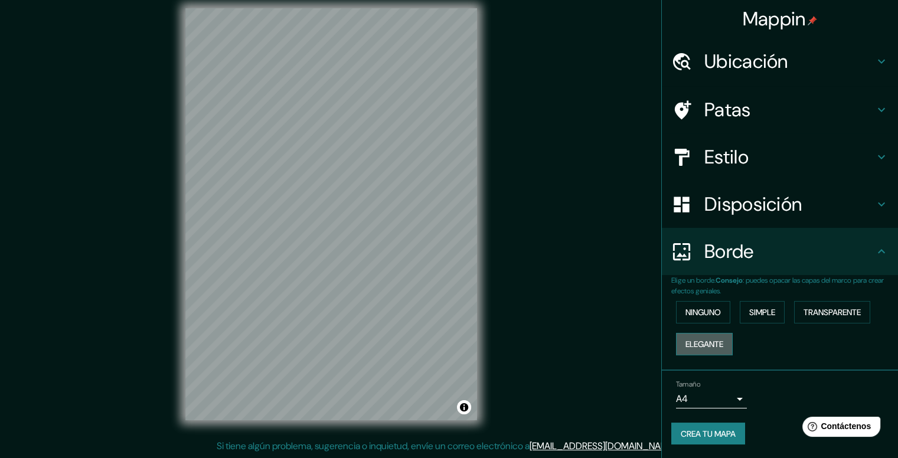
click at [701, 351] on button "Elegante" at bounding box center [704, 344] width 57 height 22
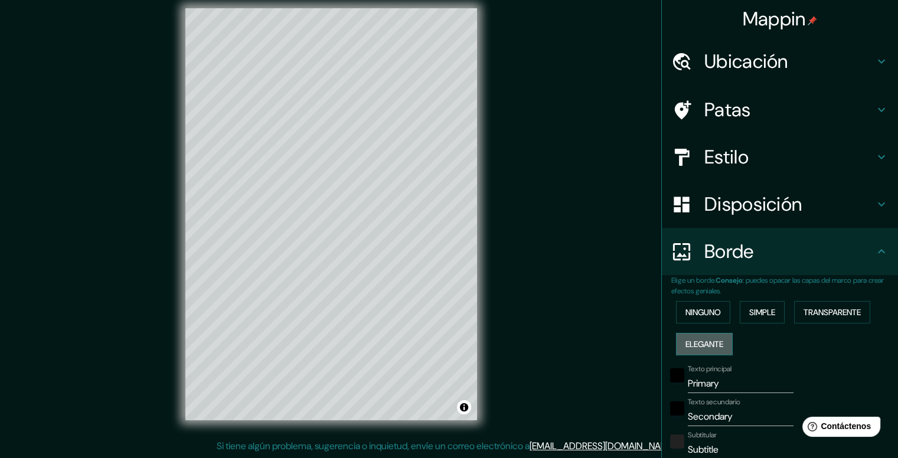
click at [701, 351] on button "Elegante" at bounding box center [704, 344] width 57 height 22
type input "198"
type input "40"
type input "20"
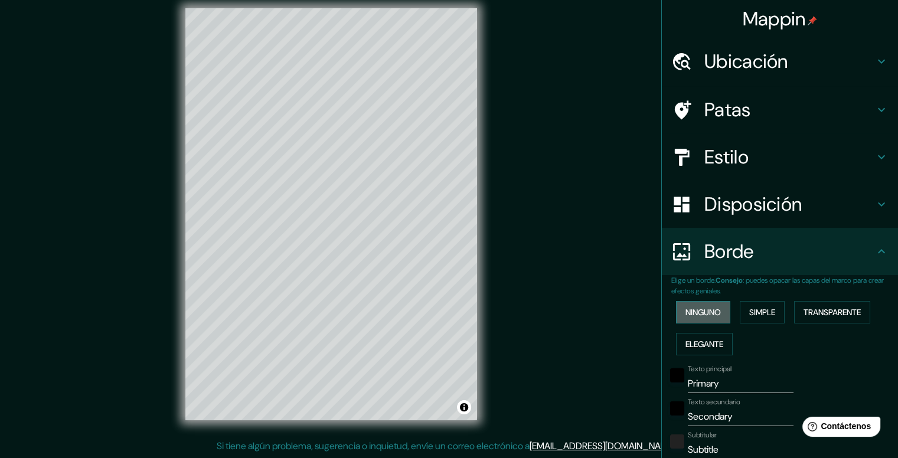
click at [701, 315] on font "Ninguno" at bounding box center [702, 312] width 35 height 11
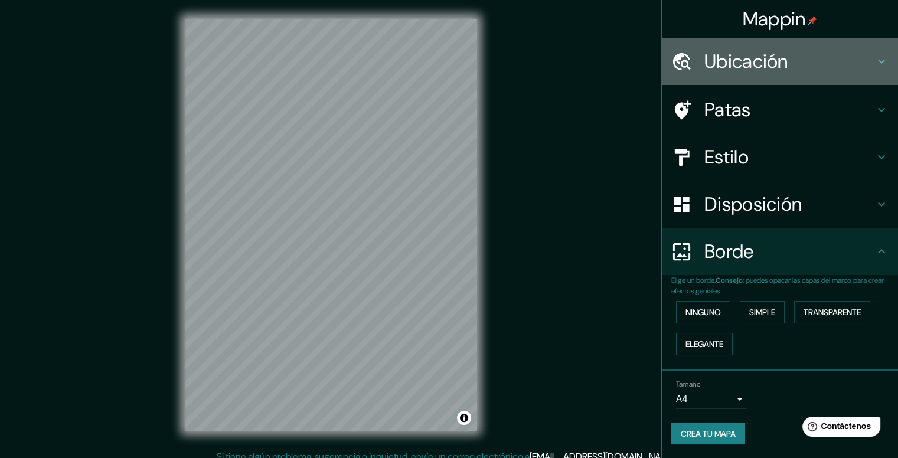
drag, startPoint x: 748, startPoint y: 47, endPoint x: 748, endPoint y: 53, distance: 6.5
click at [748, 48] on div "Ubicación" at bounding box center [780, 61] width 236 height 47
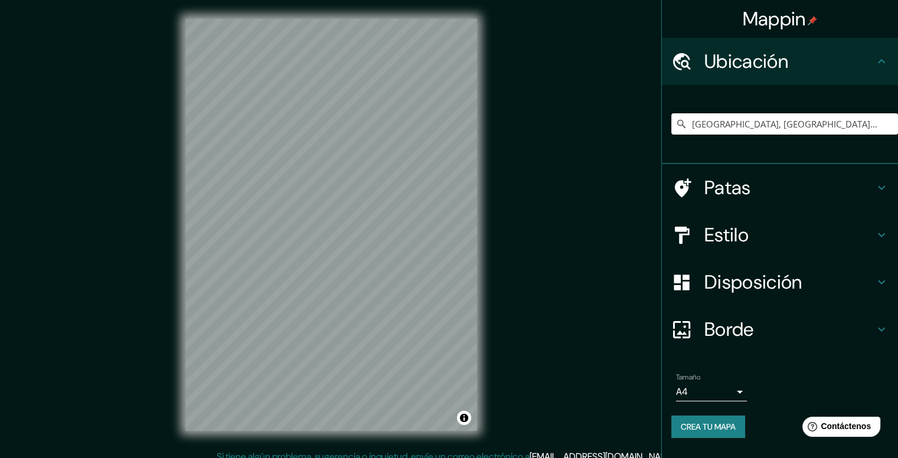
click at [761, 27] on font "Mappin" at bounding box center [773, 18] width 63 height 25
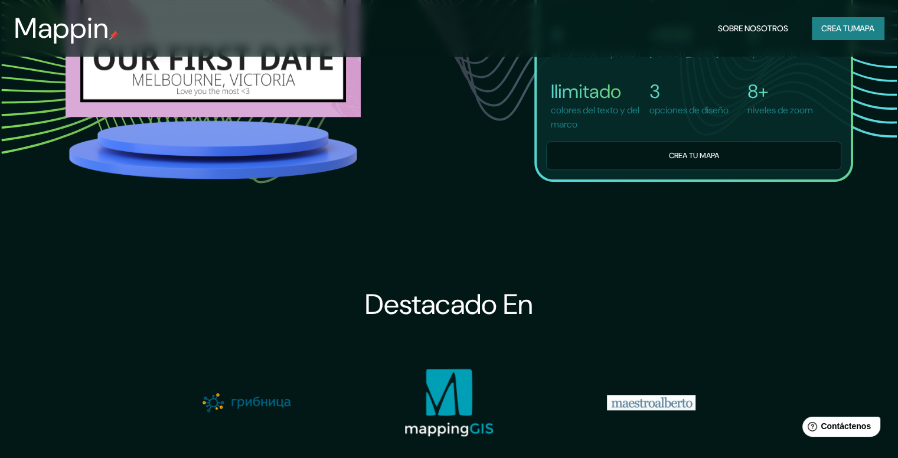
scroll to position [983, 0]
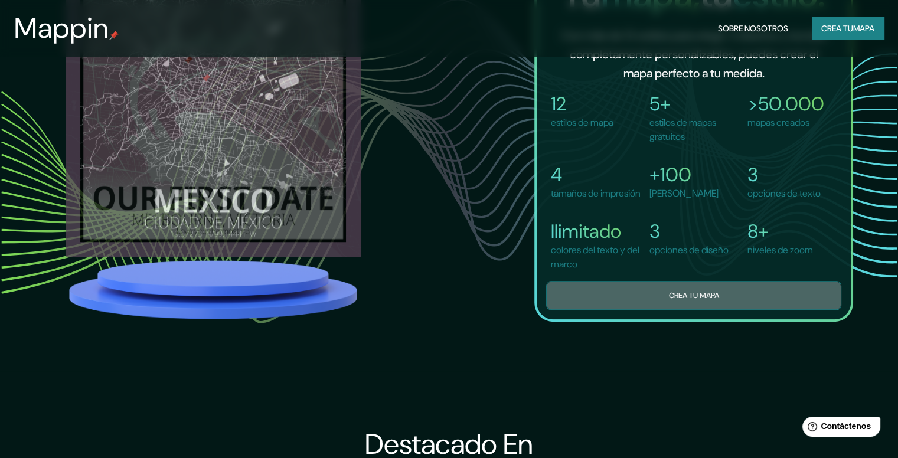
click at [670, 300] on font "Crea tu mapa" at bounding box center [693, 295] width 50 height 10
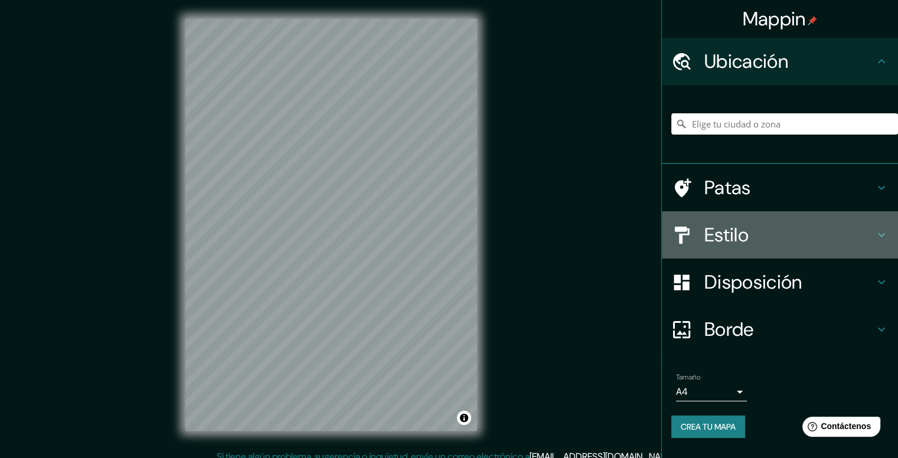
drag, startPoint x: 737, startPoint y: 230, endPoint x: 739, endPoint y: 243, distance: 13.2
click at [739, 243] on font "Estilo" at bounding box center [726, 235] width 44 height 25
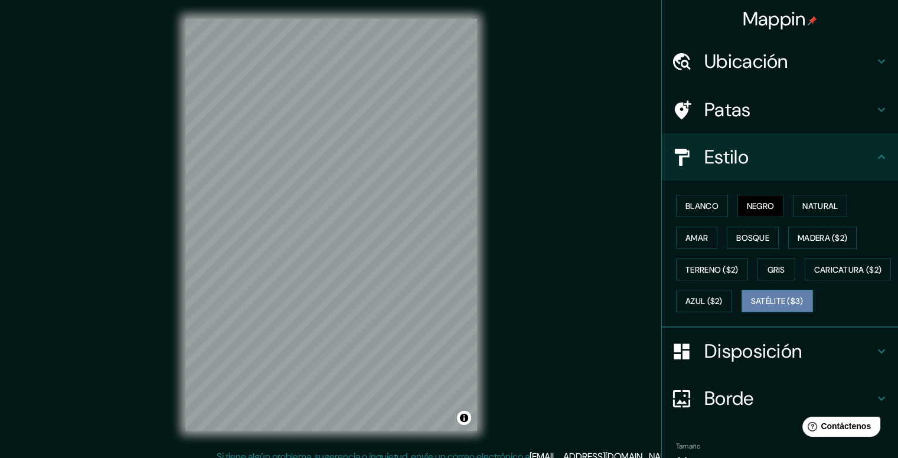
click at [741, 312] on button "Satélite ($3)" at bounding box center [776, 301] width 71 height 22
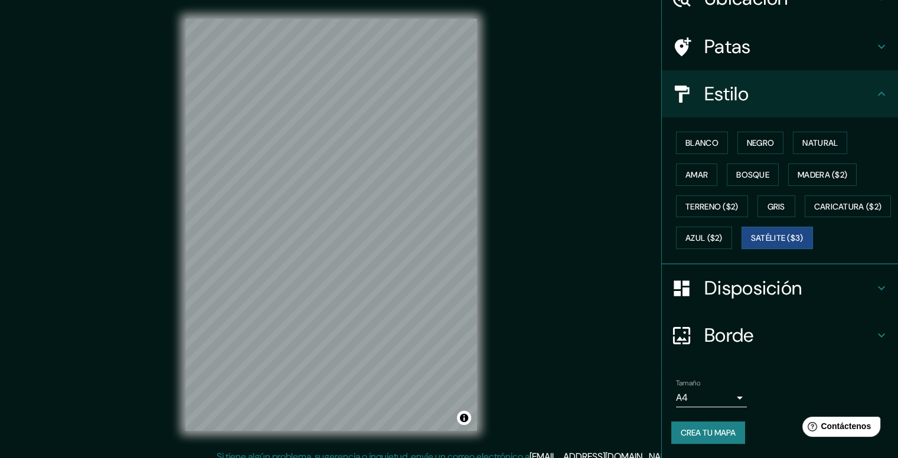
scroll to position [92, 0]
